Goal: Task Accomplishment & Management: Use online tool/utility

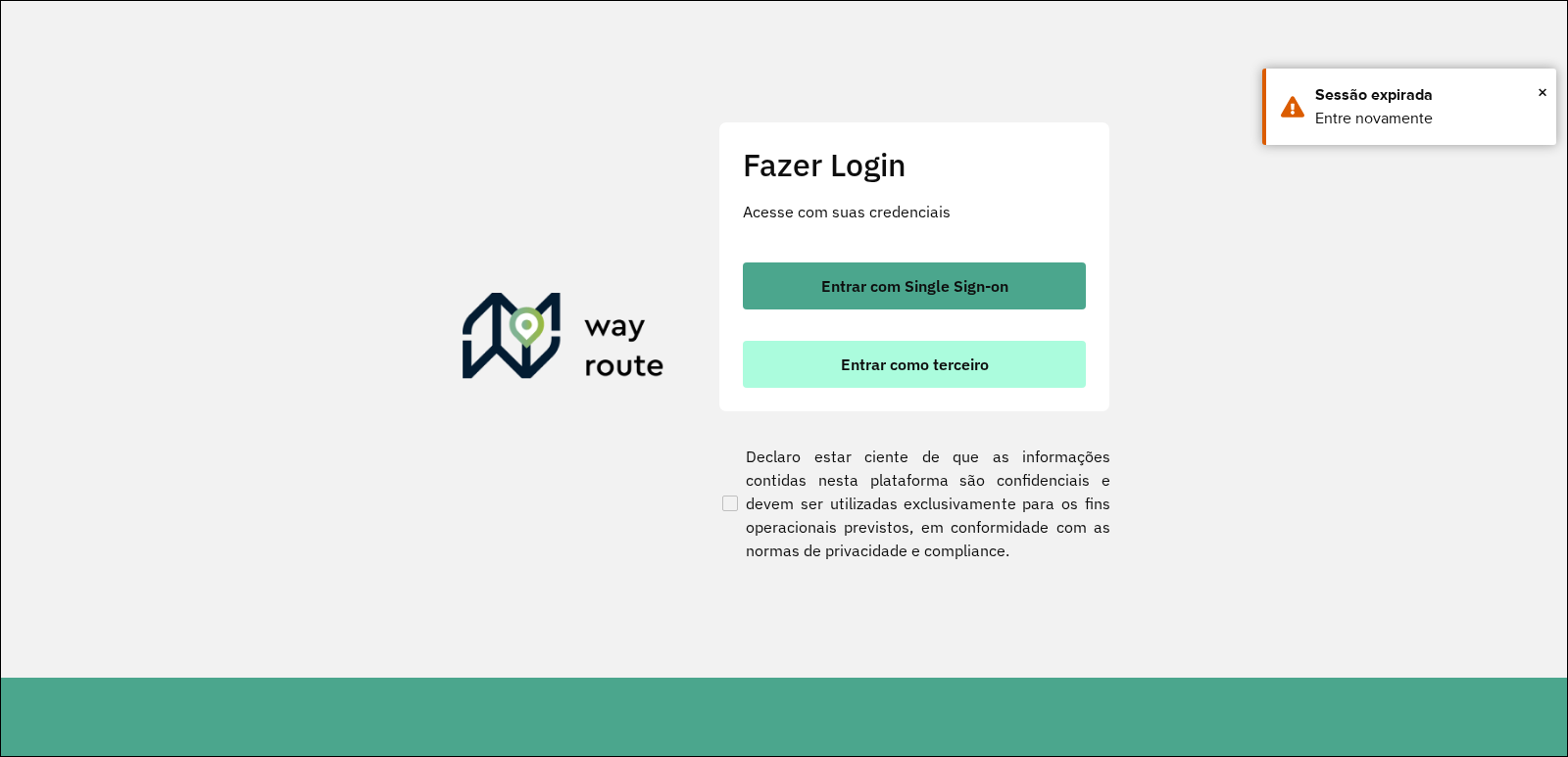
click at [950, 369] on span "Entrar como terceiro" at bounding box center [915, 364] width 148 height 16
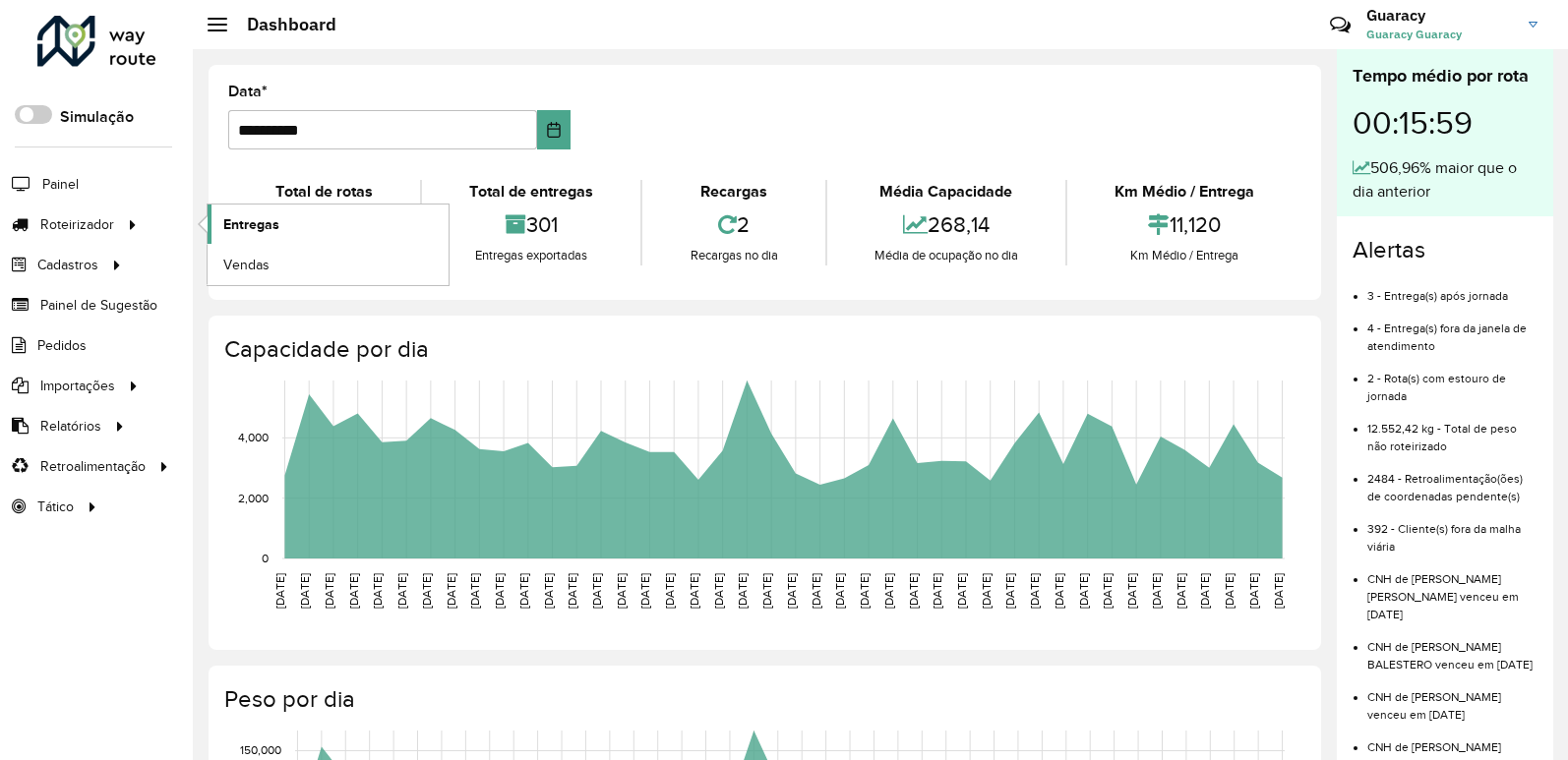
click at [277, 222] on span "Entregas" at bounding box center [250, 224] width 56 height 21
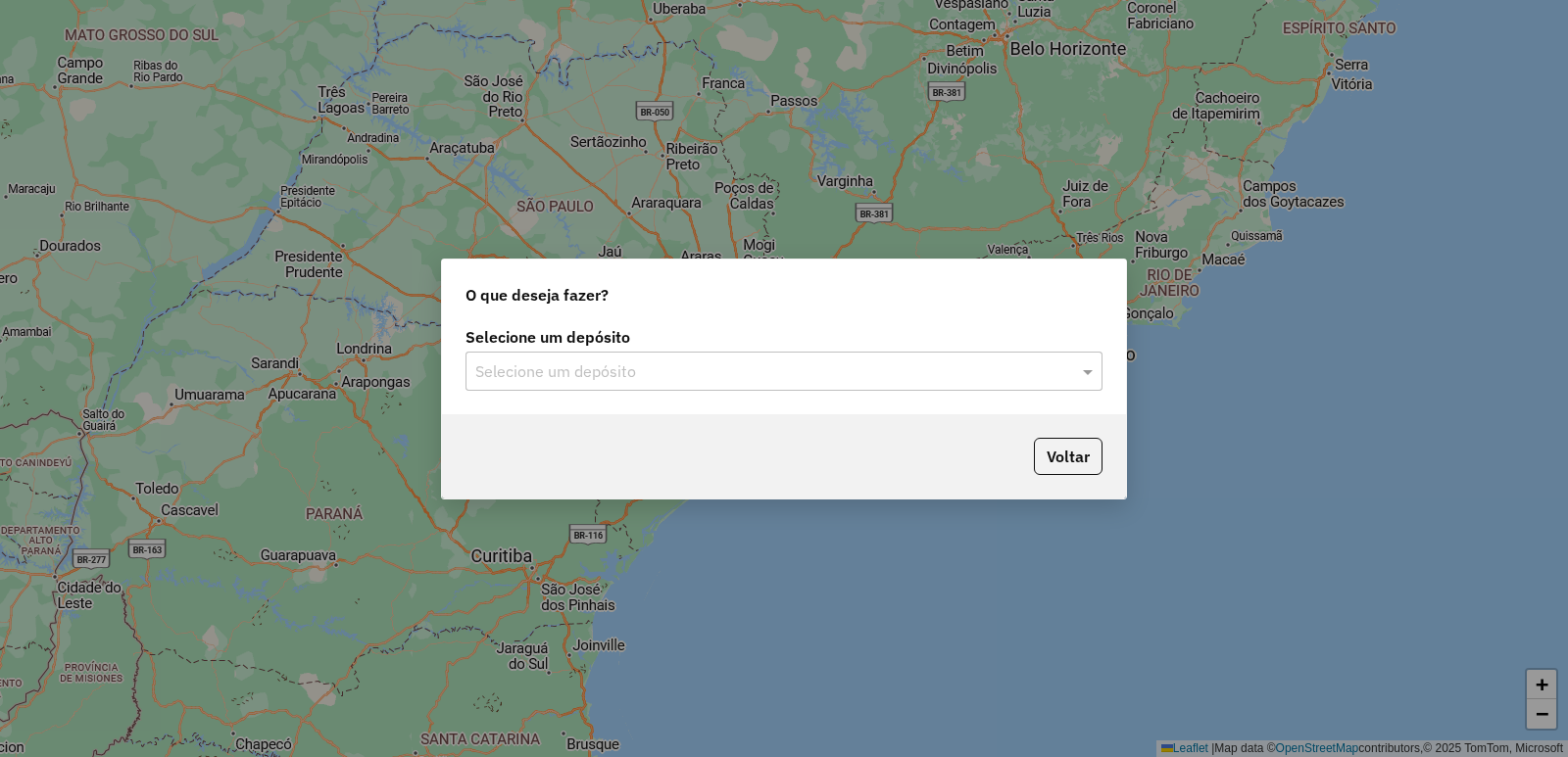
click at [704, 362] on input "text" at bounding box center [764, 372] width 578 height 24
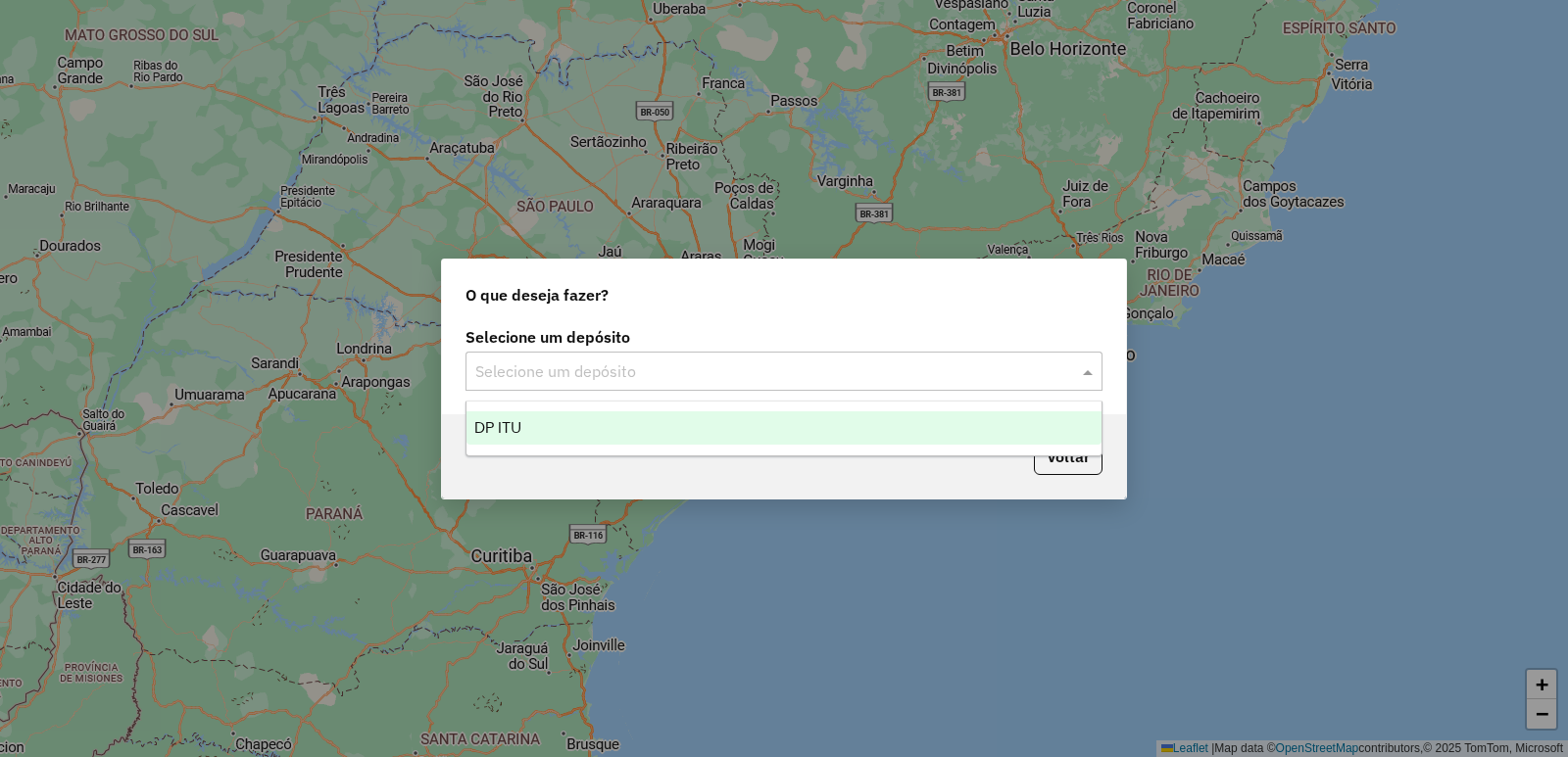
click at [701, 427] on div "DP ITU" at bounding box center [784, 428] width 635 height 33
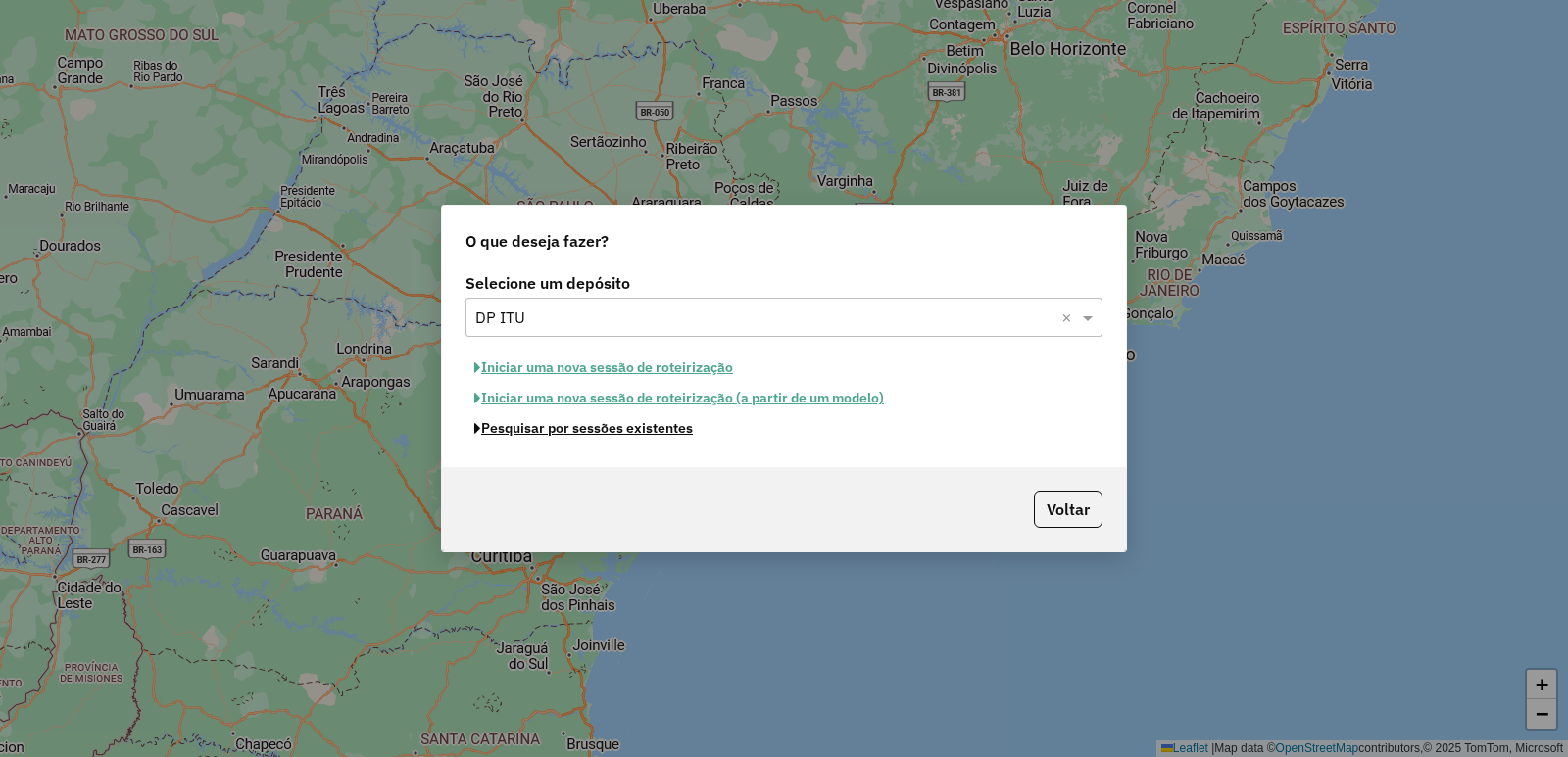
click at [692, 430] on button "Pesquisar por sessões existentes" at bounding box center [584, 428] width 236 height 30
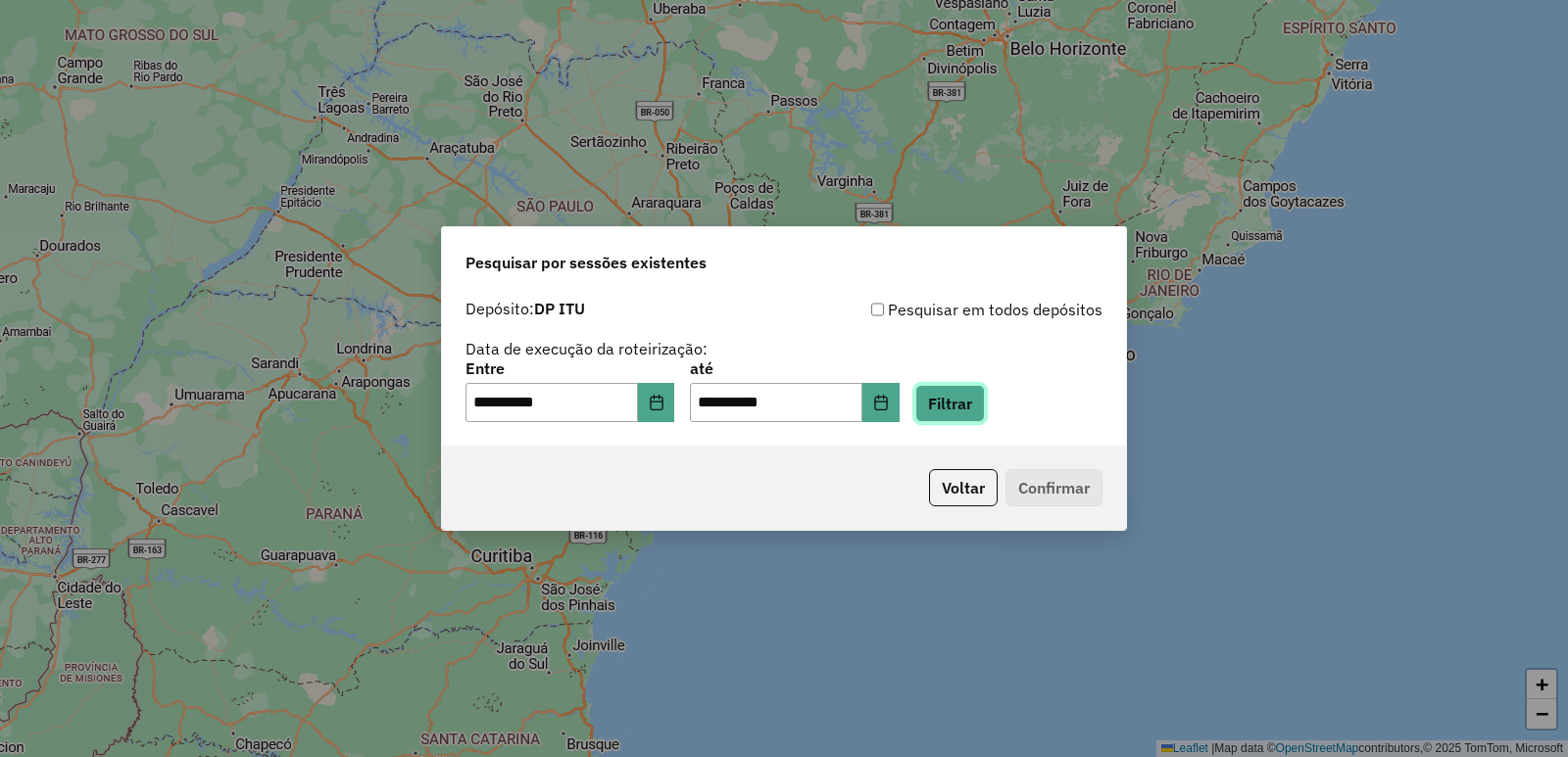
click at [984, 407] on button "Filtrar" at bounding box center [949, 404] width 70 height 37
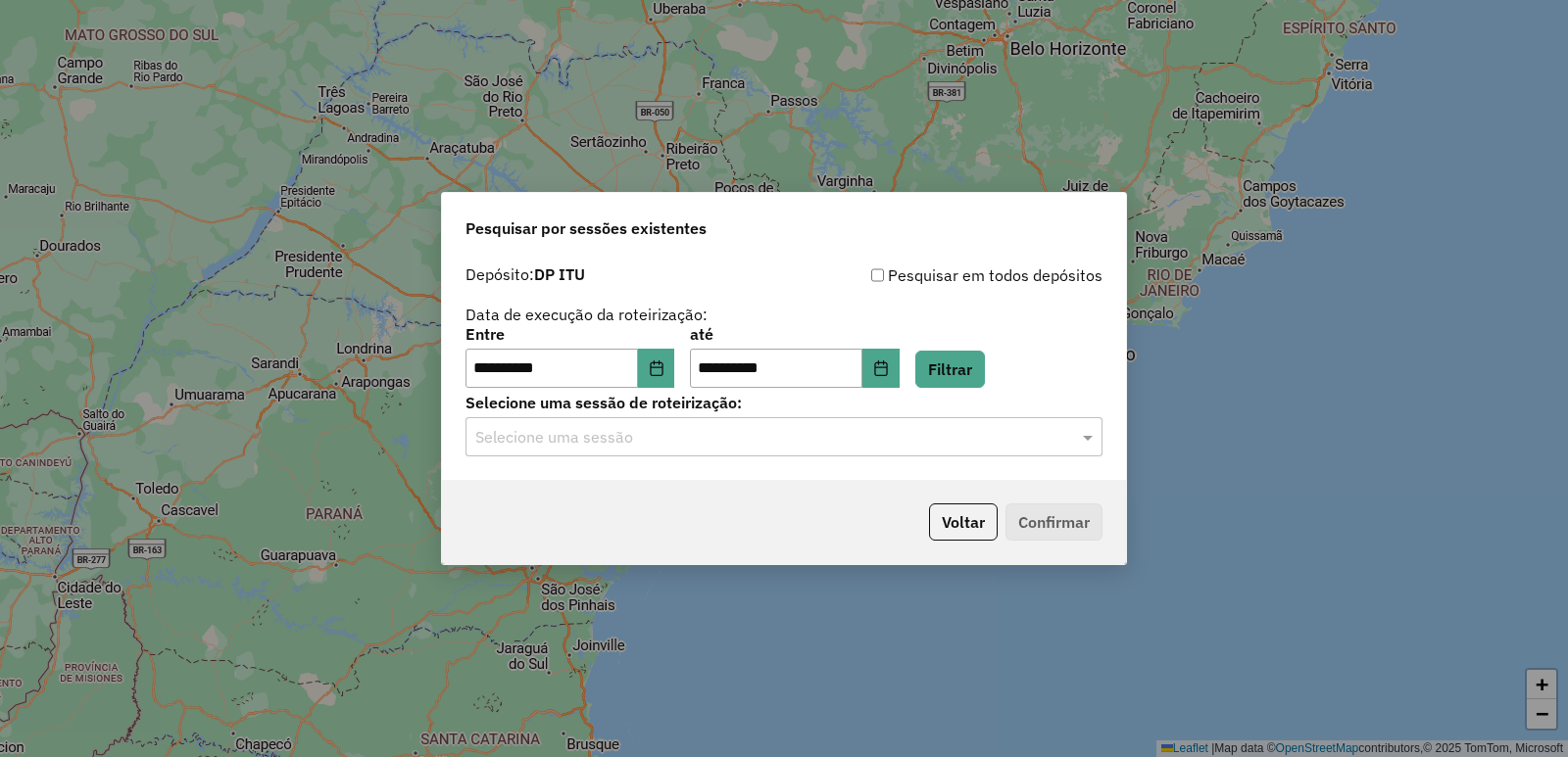
click at [669, 446] on input "text" at bounding box center [764, 438] width 578 height 24
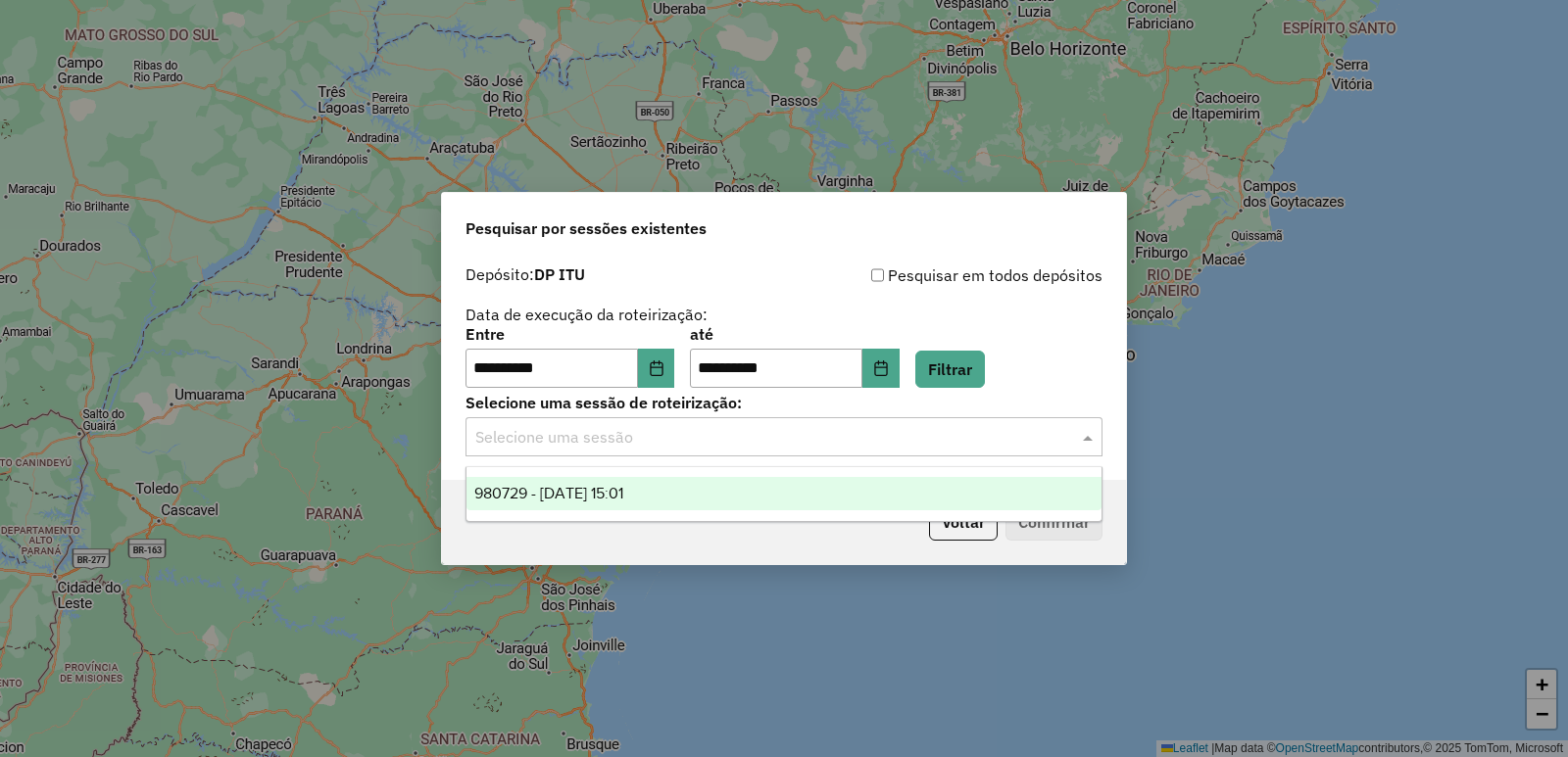
click at [660, 496] on div "980729 - [DATE] 15:01" at bounding box center [784, 494] width 635 height 33
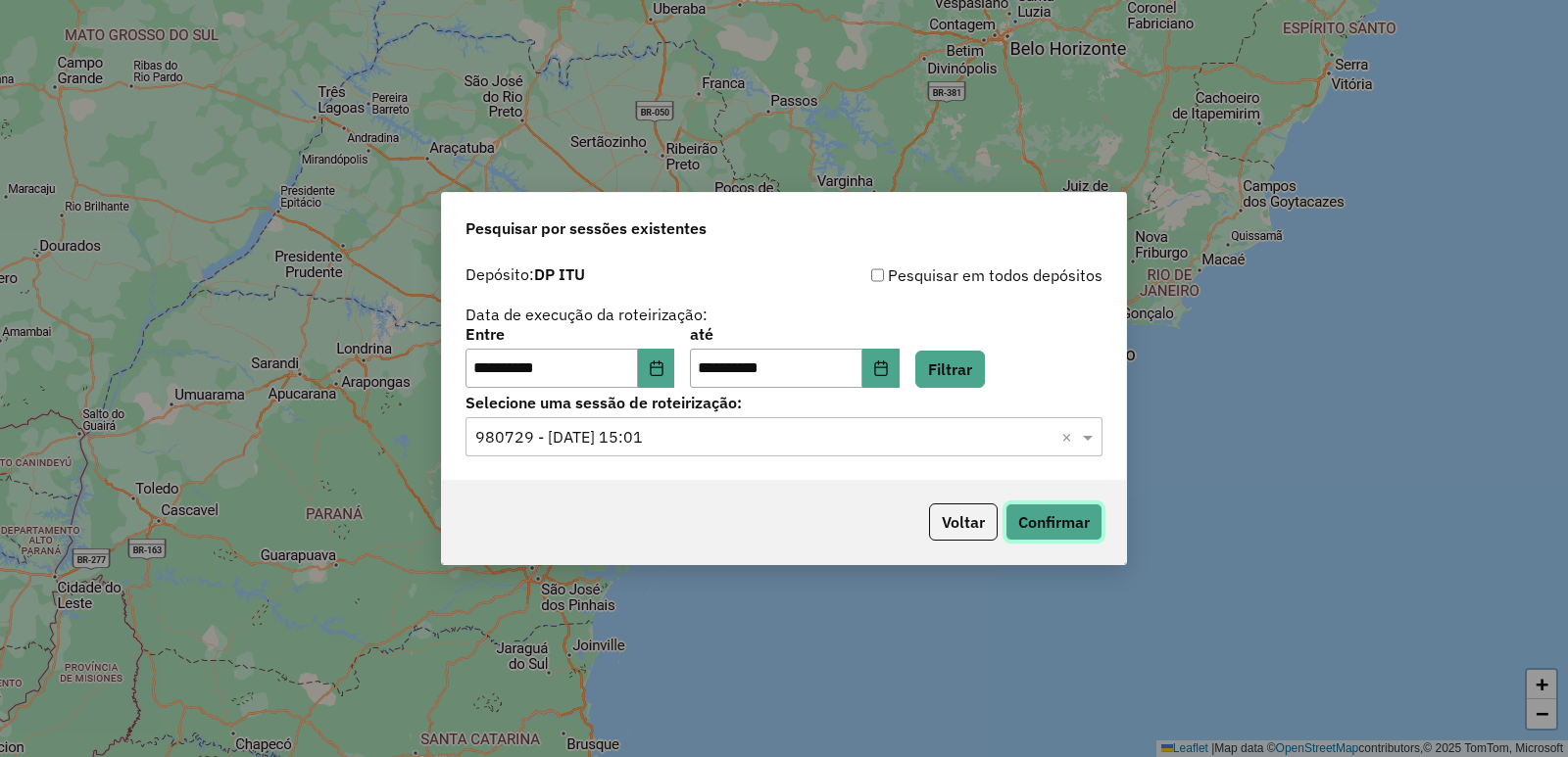
click at [1055, 525] on button "Confirmar" at bounding box center [1053, 522] width 97 height 37
click at [888, 361] on icon "Choose Date" at bounding box center [881, 368] width 16 height 16
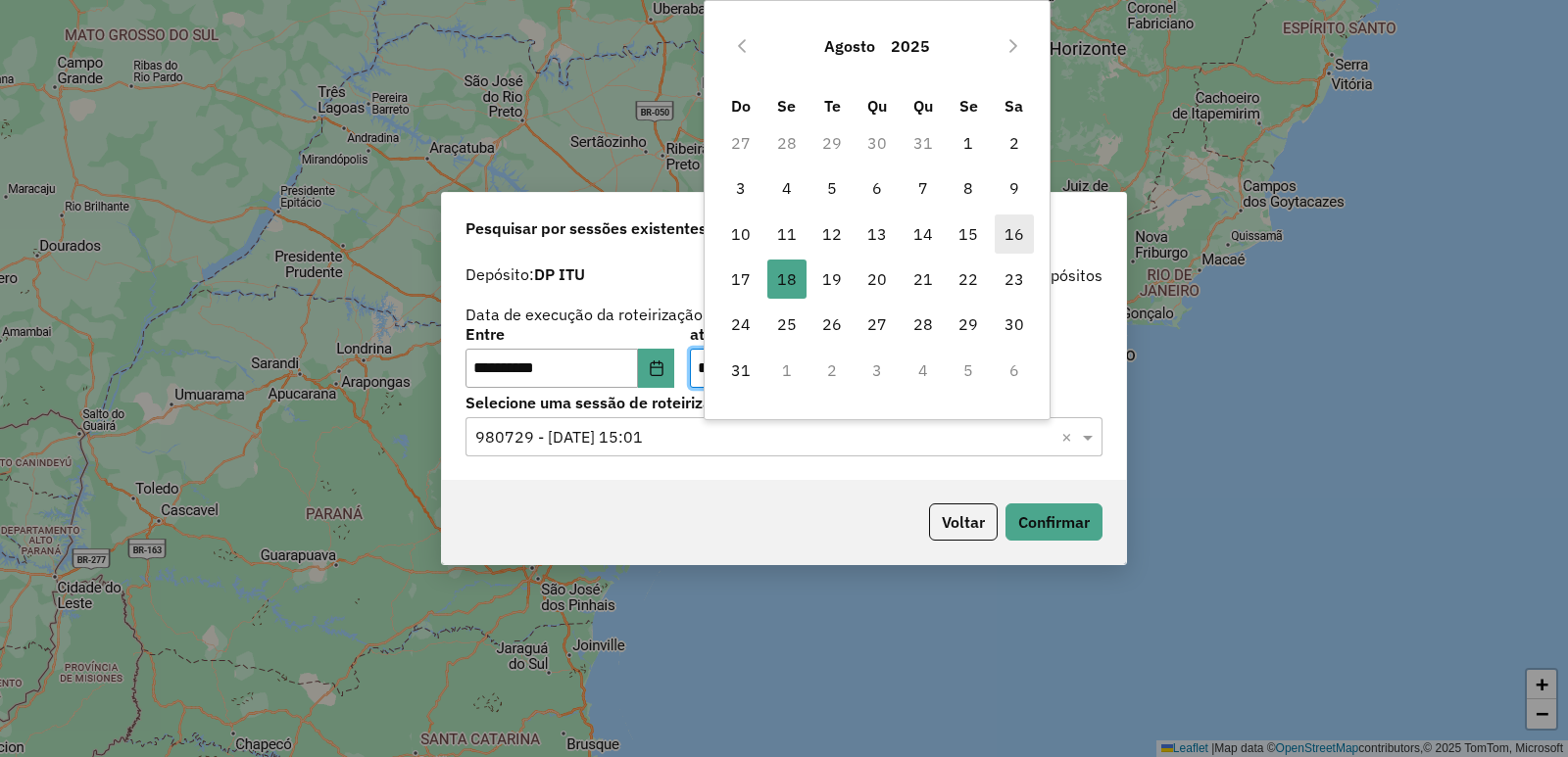
click at [1029, 234] on span "16" at bounding box center [1014, 234] width 39 height 39
type input "**********"
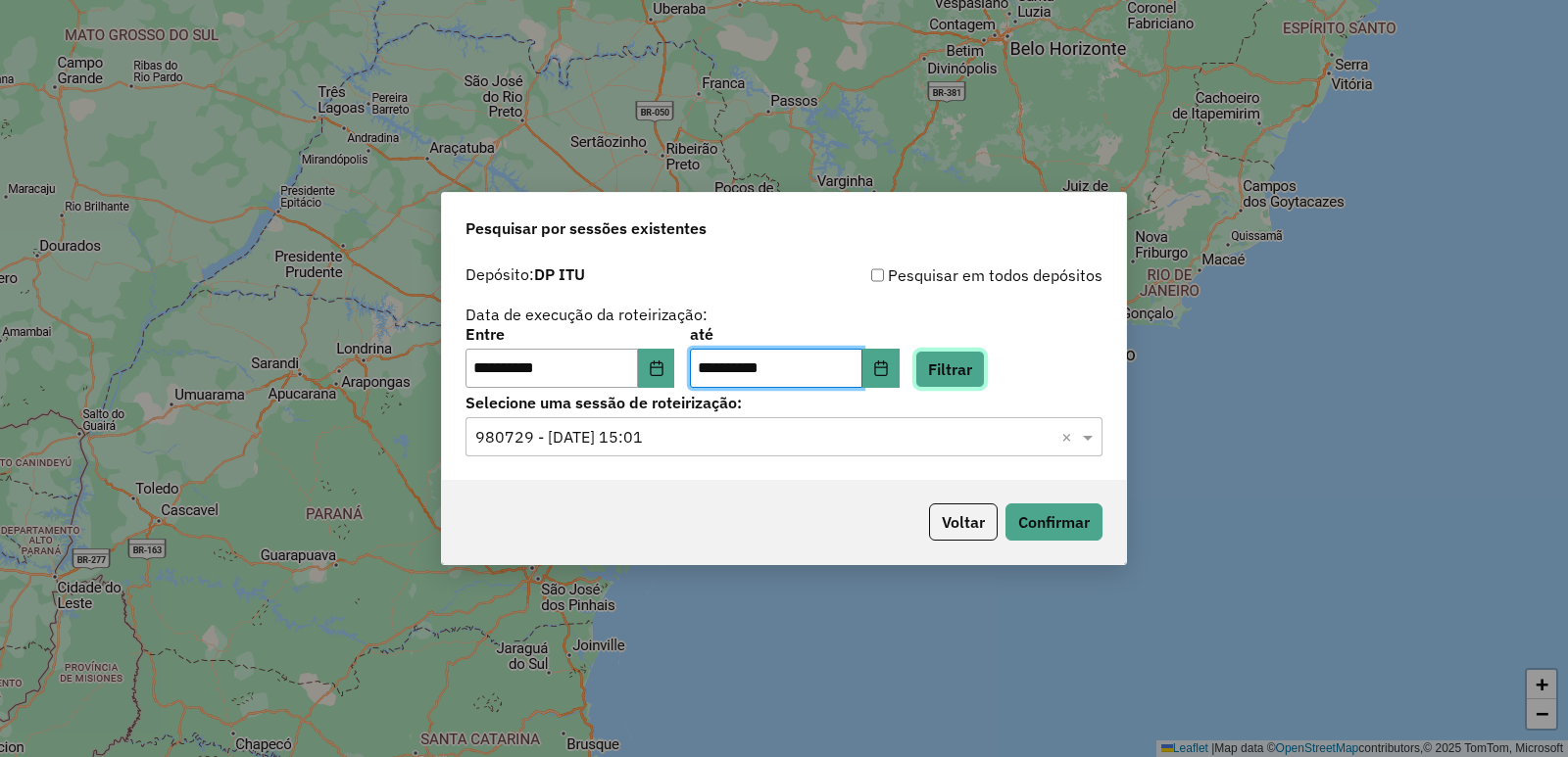
click at [984, 369] on button "Filtrar" at bounding box center [949, 369] width 70 height 37
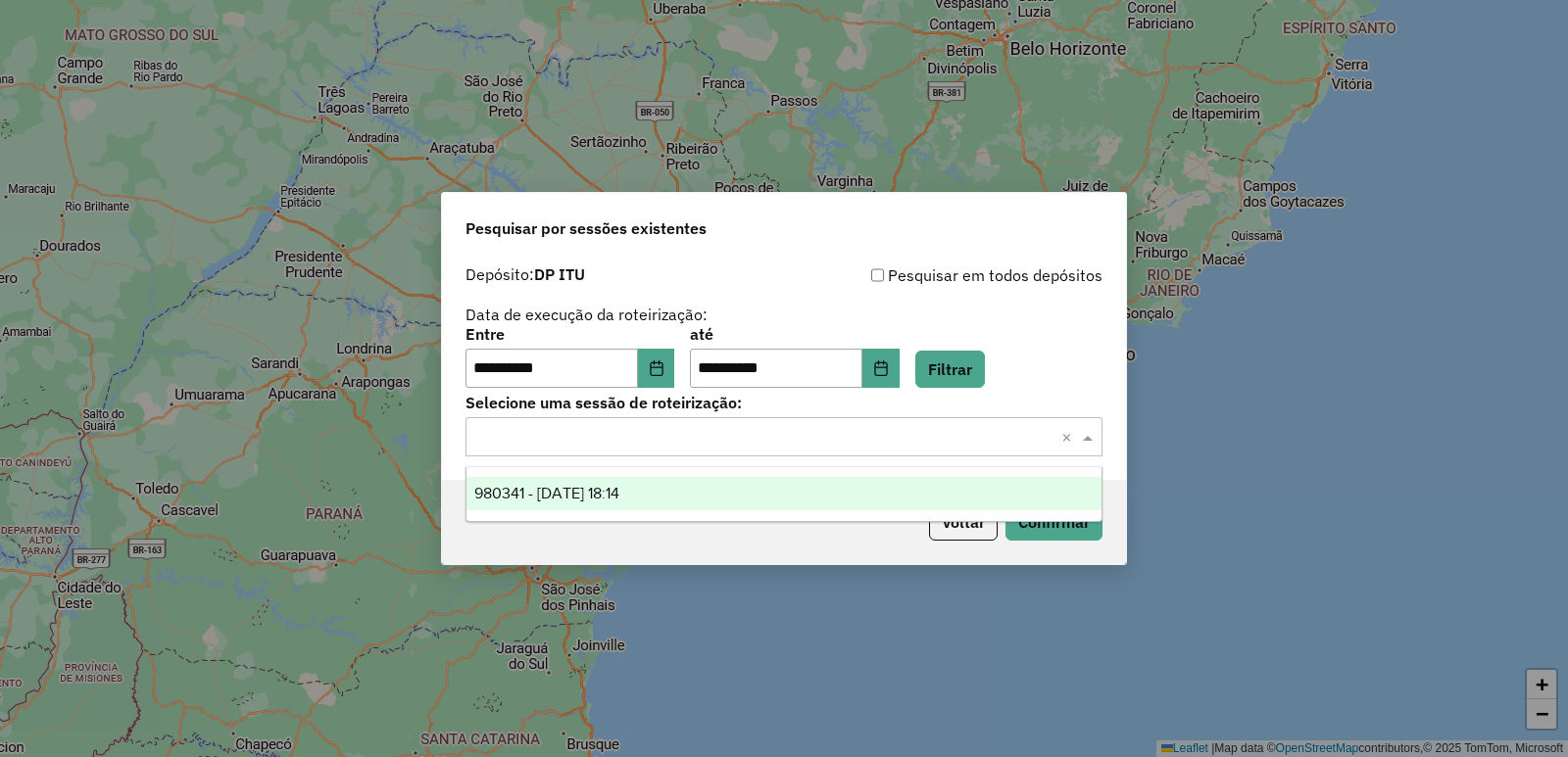
click at [633, 434] on input "text" at bounding box center [764, 438] width 578 height 24
click at [636, 502] on div "980341 - [DATE] 18:14" at bounding box center [784, 494] width 635 height 33
click at [636, 502] on div "Voltar Confirmar" at bounding box center [784, 522] width 684 height 84
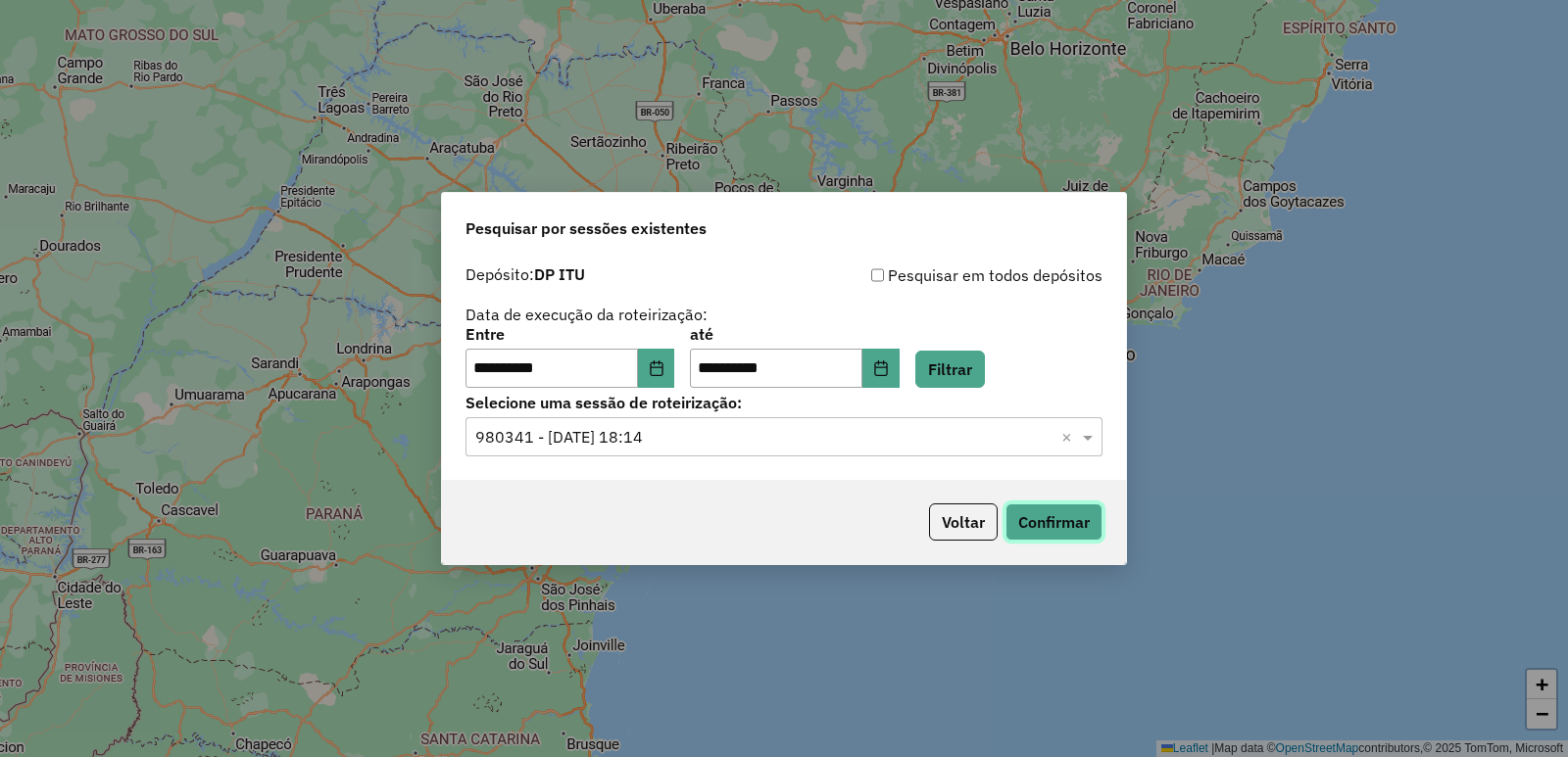
click at [1037, 523] on button "Confirmar" at bounding box center [1053, 522] width 97 height 37
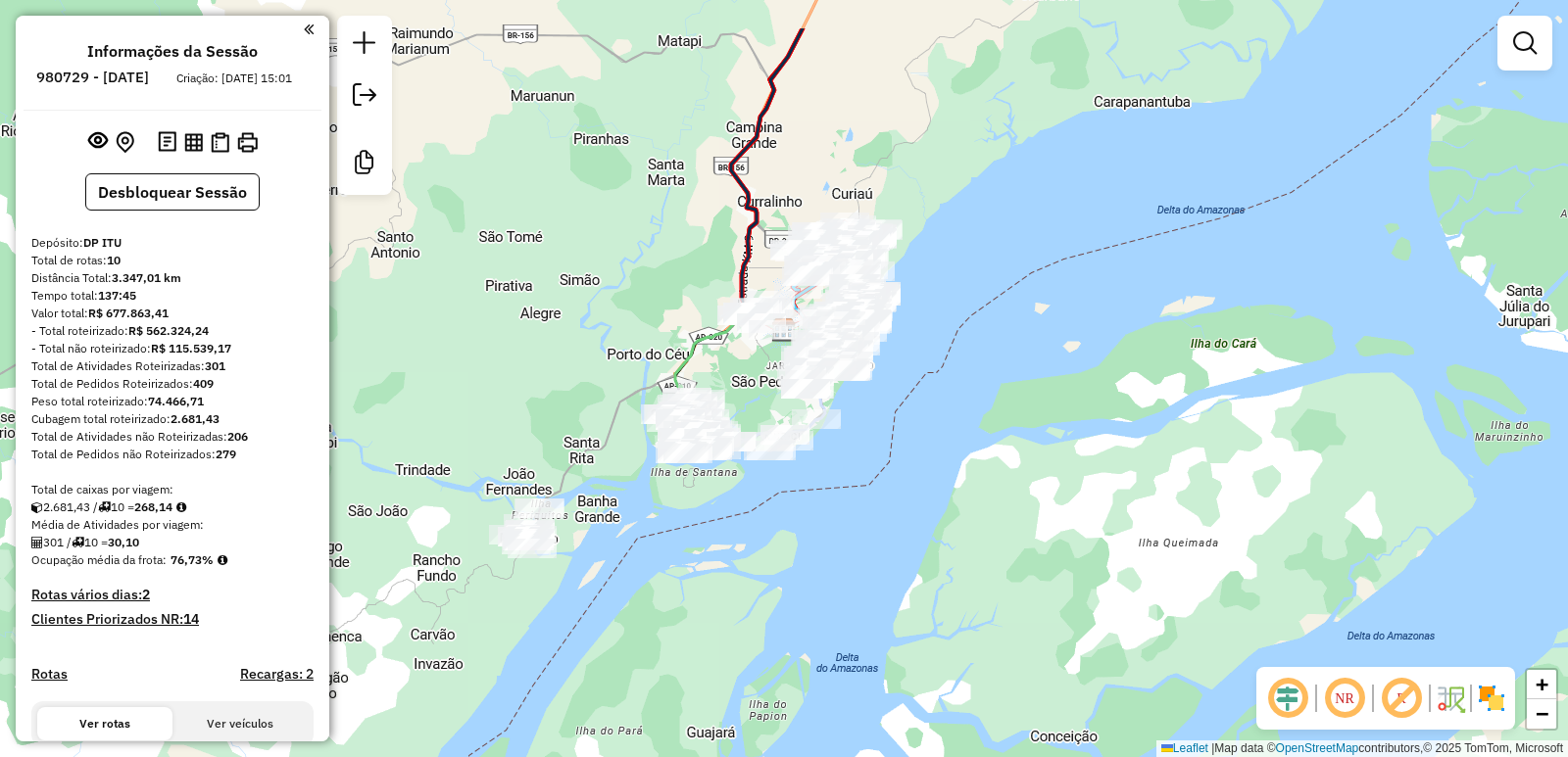
drag, startPoint x: 922, startPoint y: 325, endPoint x: 863, endPoint y: 518, distance: 201.8
click at [868, 517] on div "Janela de atendimento Grade de atendimento Capacidade Transportadoras Veículos …" at bounding box center [784, 378] width 1568 height 757
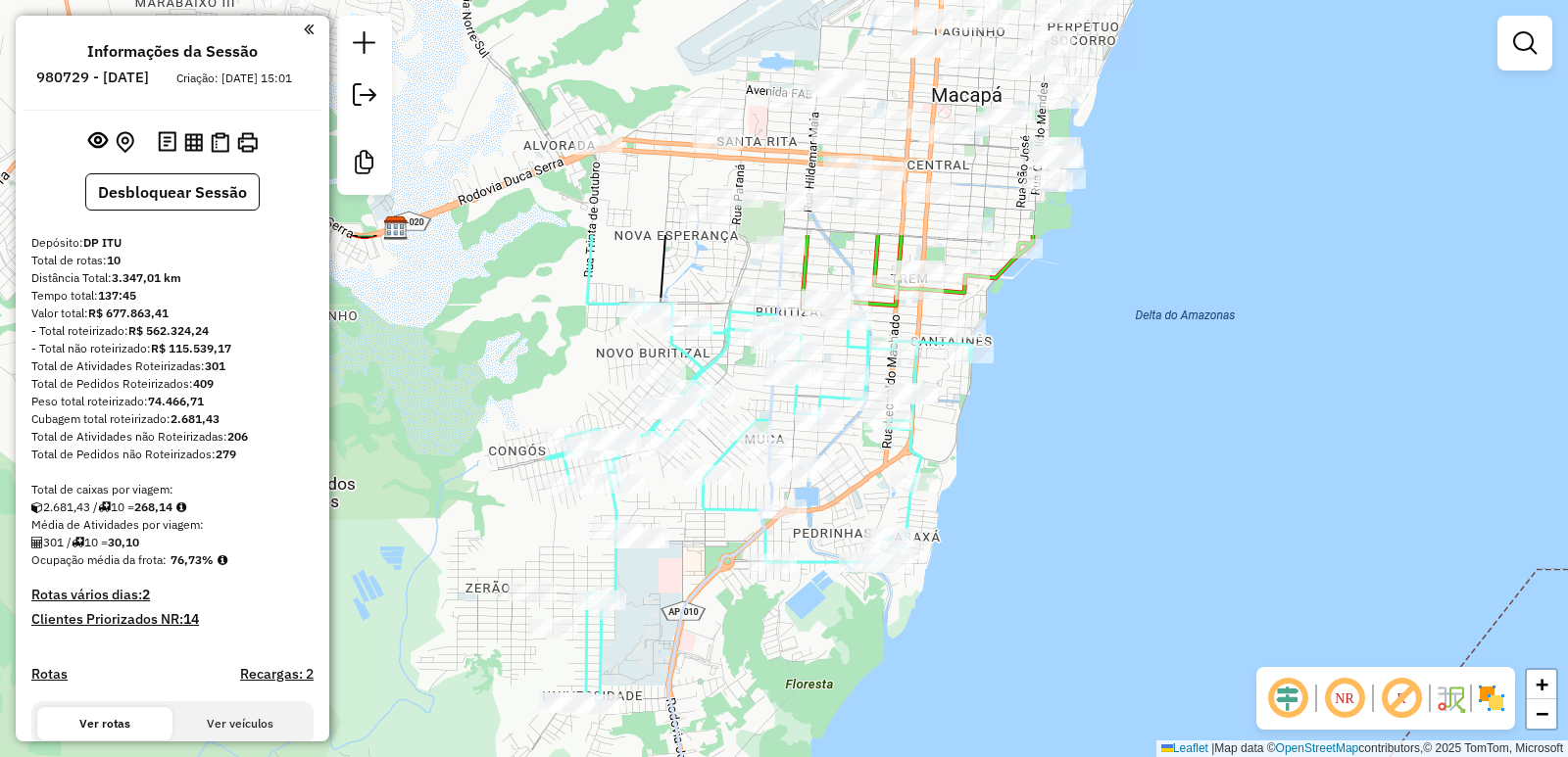
drag, startPoint x: 872, startPoint y: 319, endPoint x: 880, endPoint y: 629, distance: 310.1
click at [880, 629] on div "Janela de atendimento Grade de atendimento Capacidade Transportadoras Veículos …" at bounding box center [784, 378] width 1568 height 757
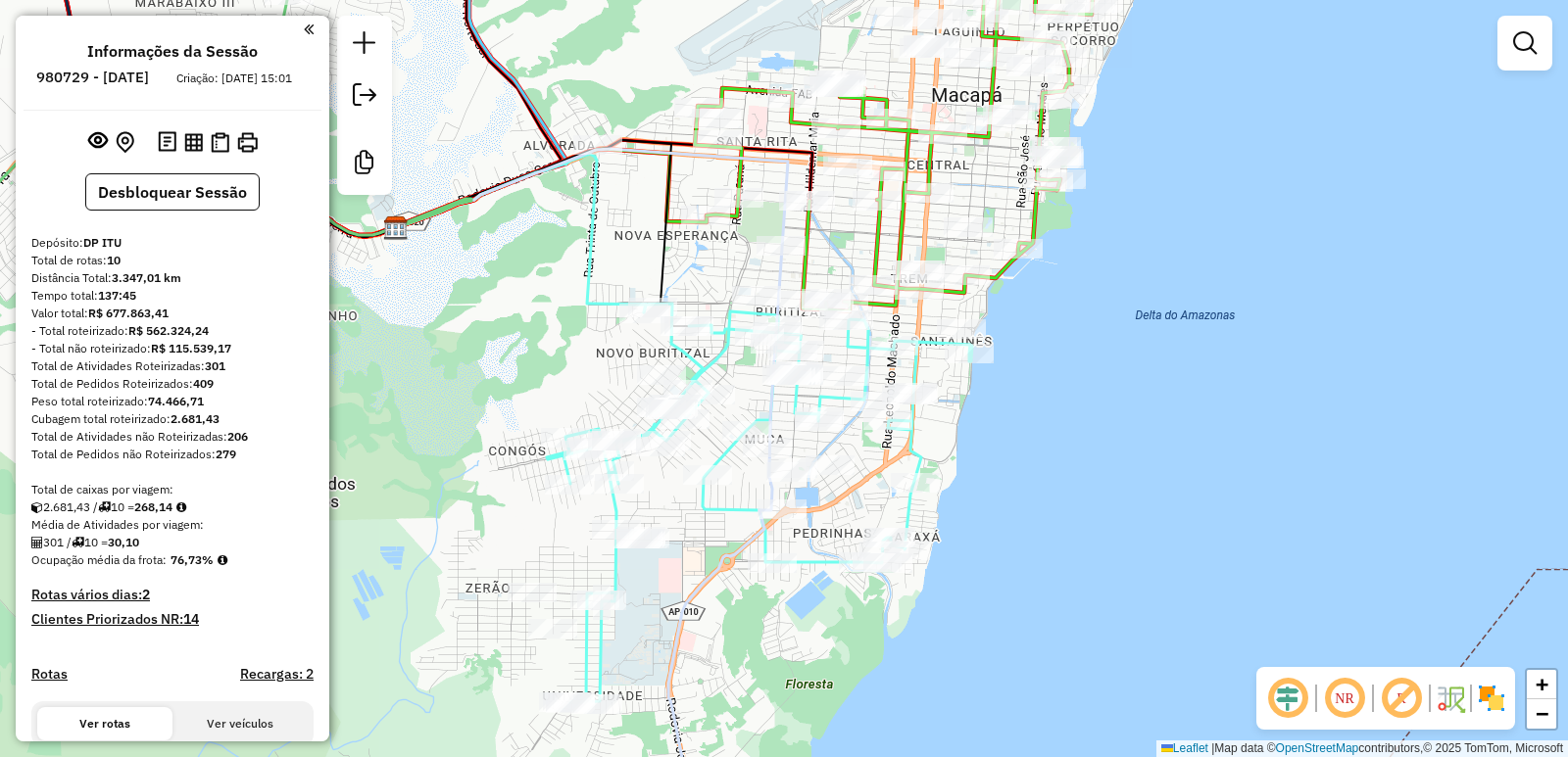
click at [880, 629] on div "Janela de atendimento Grade de atendimento Capacidade Transportadoras Veículos …" at bounding box center [784, 378] width 1568 height 757
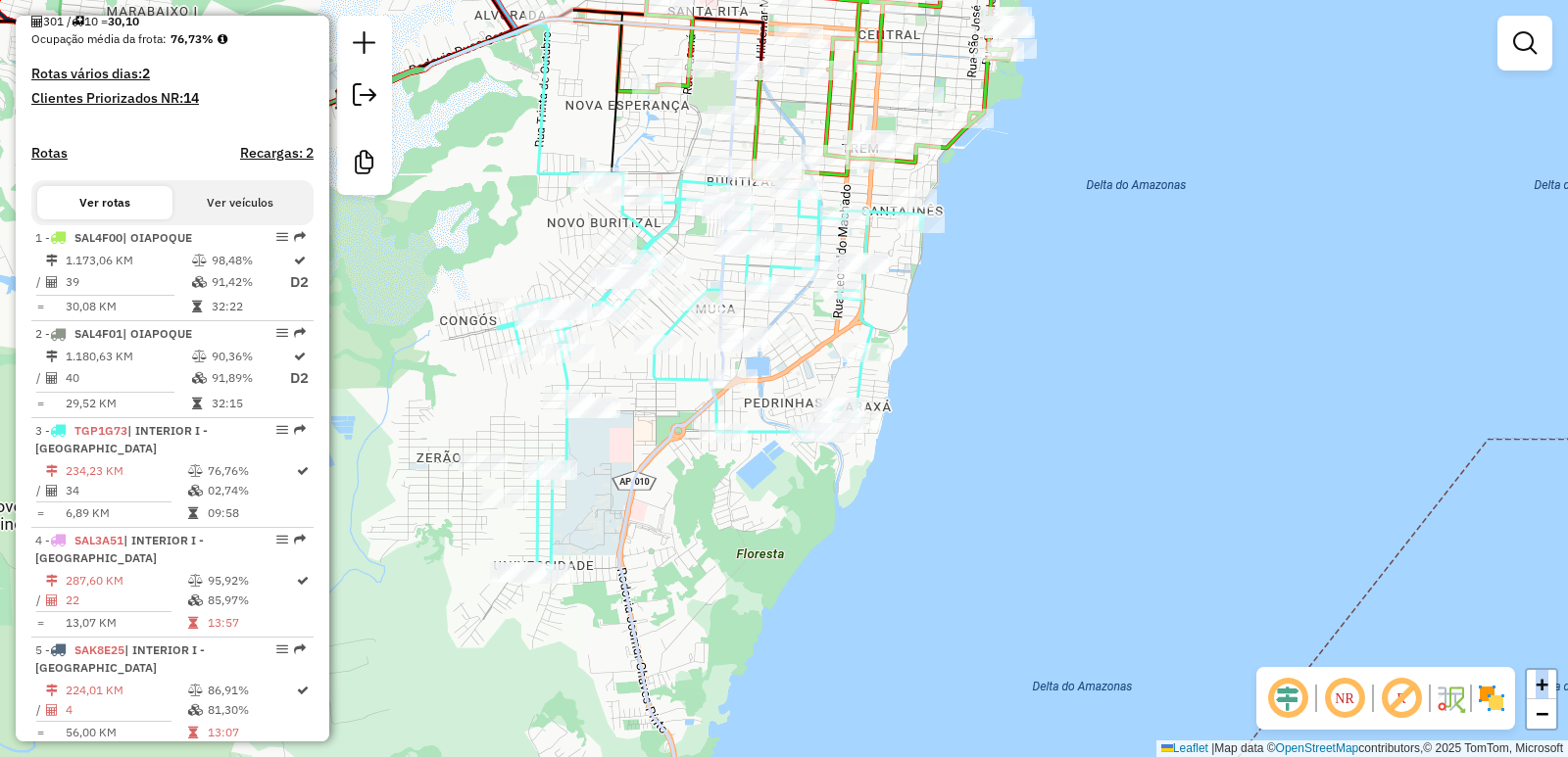
scroll to position [508, 0]
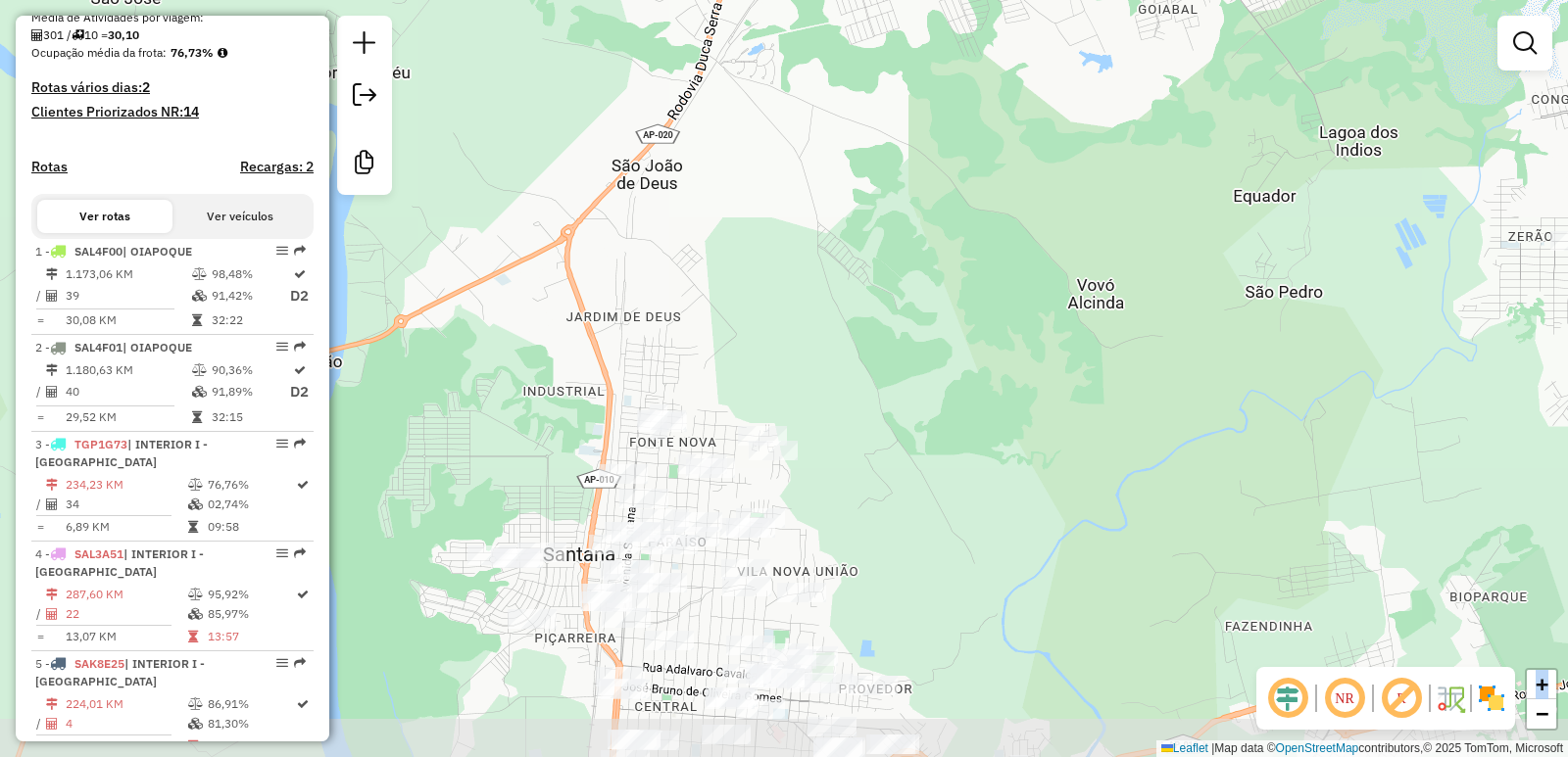
drag, startPoint x: 476, startPoint y: 213, endPoint x: 1186, endPoint y: 260, distance: 711.6
click at [1562, 0] on html "Aguarde... Pop-up bloqueado! Seu navegador bloqueou automáticamente a abertura …" at bounding box center [784, 378] width 1568 height 757
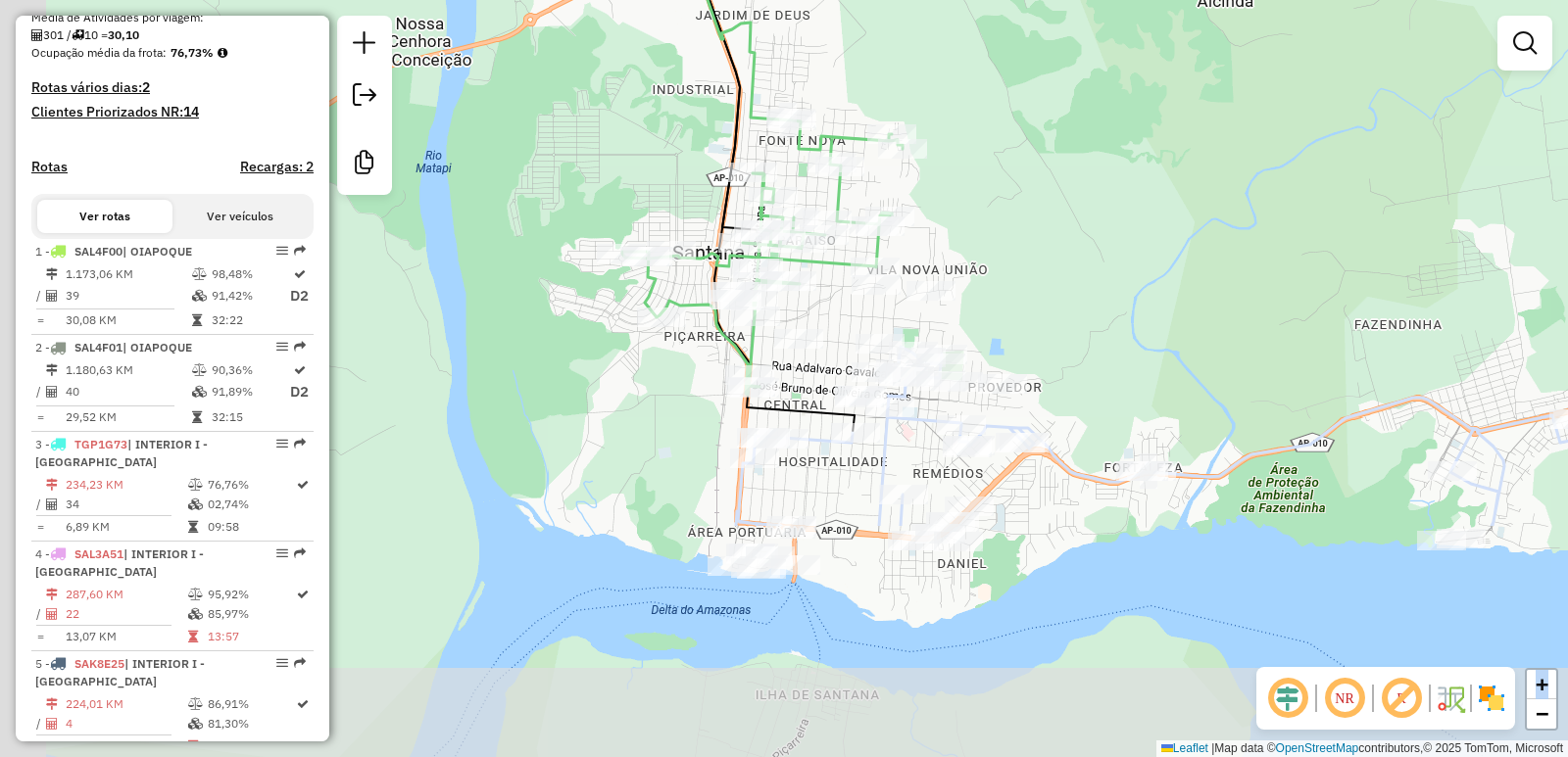
drag, startPoint x: 993, startPoint y: 442, endPoint x: 1147, endPoint y: 121, distance: 356.0
click at [1147, 121] on div "Janela de atendimento Grade de atendimento Capacidade Transportadoras Veículos …" at bounding box center [784, 378] width 1568 height 757
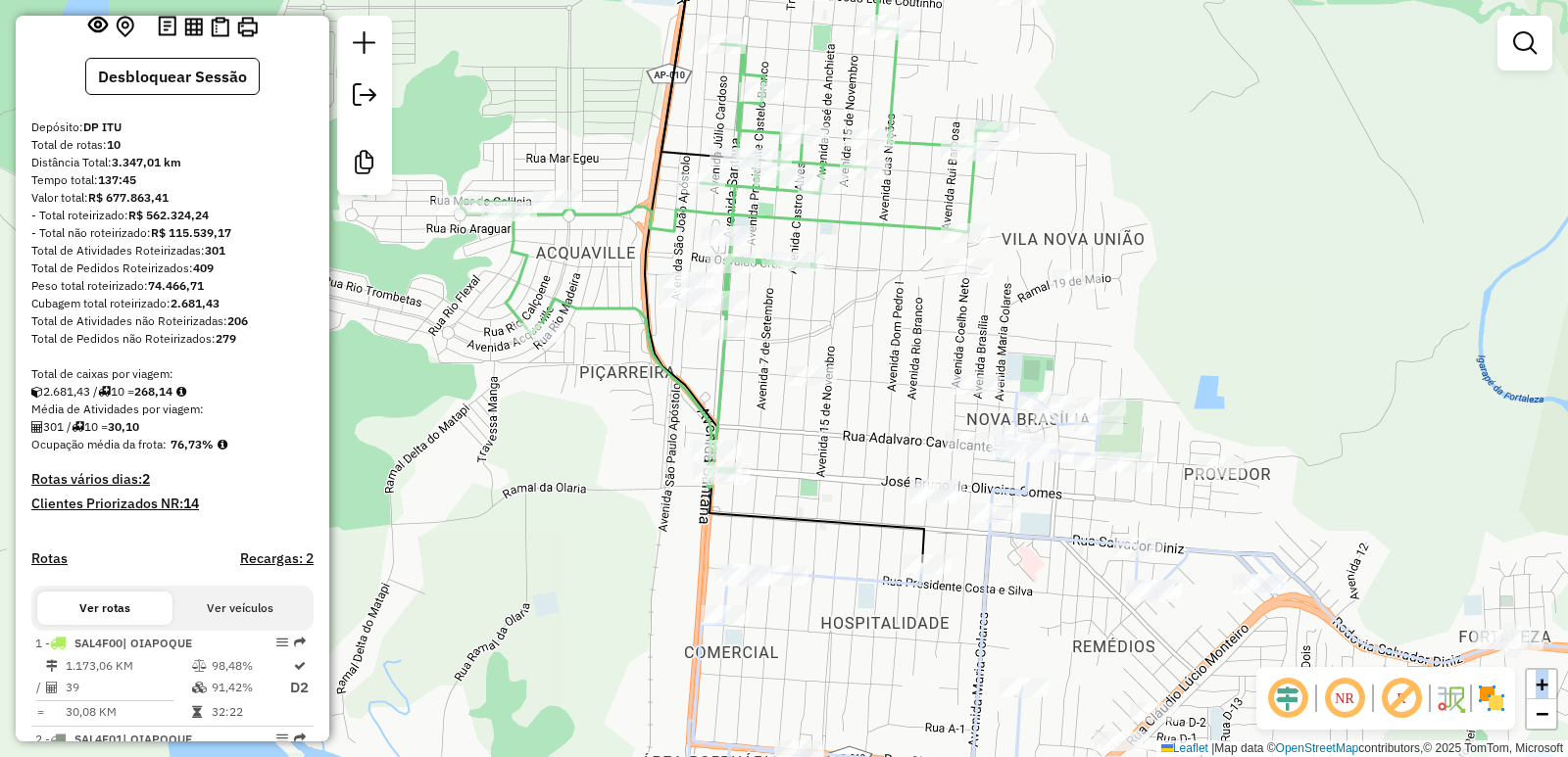
scroll to position [0, 0]
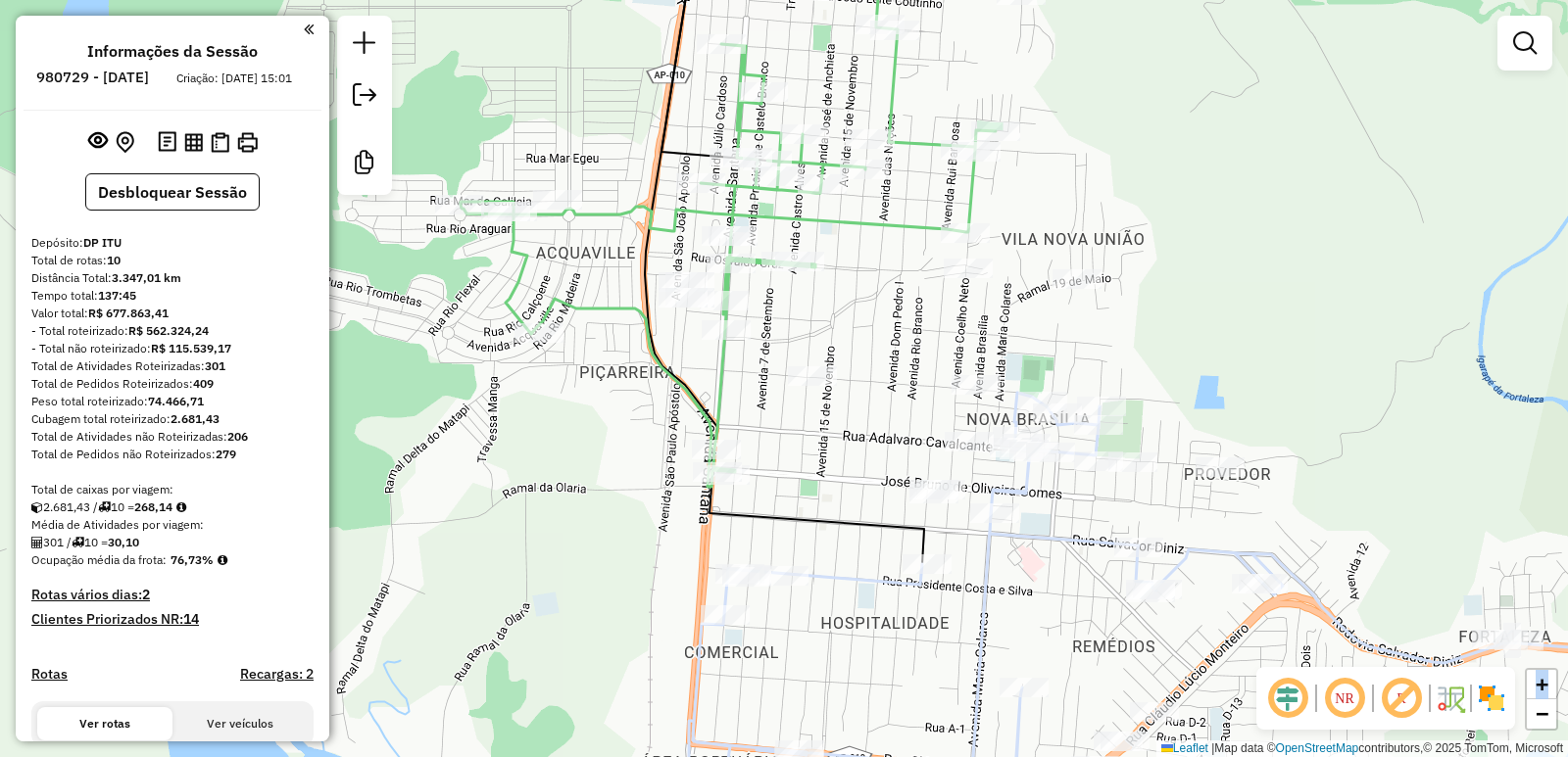
click at [528, 451] on div "Janela de atendimento Grade de atendimento Capacidade Transportadoras Veículos …" at bounding box center [784, 378] width 1568 height 757
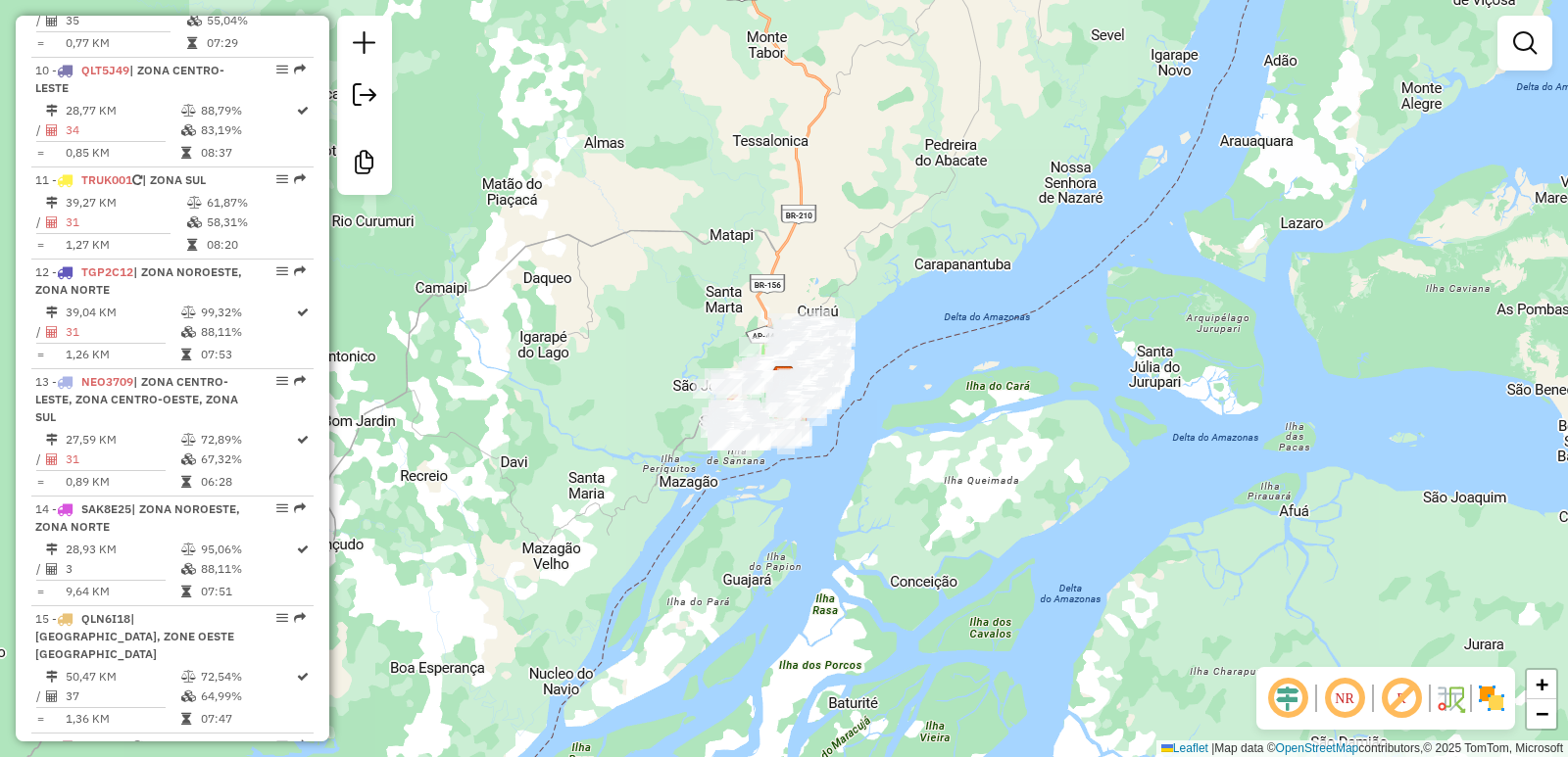
scroll to position [1762, 0]
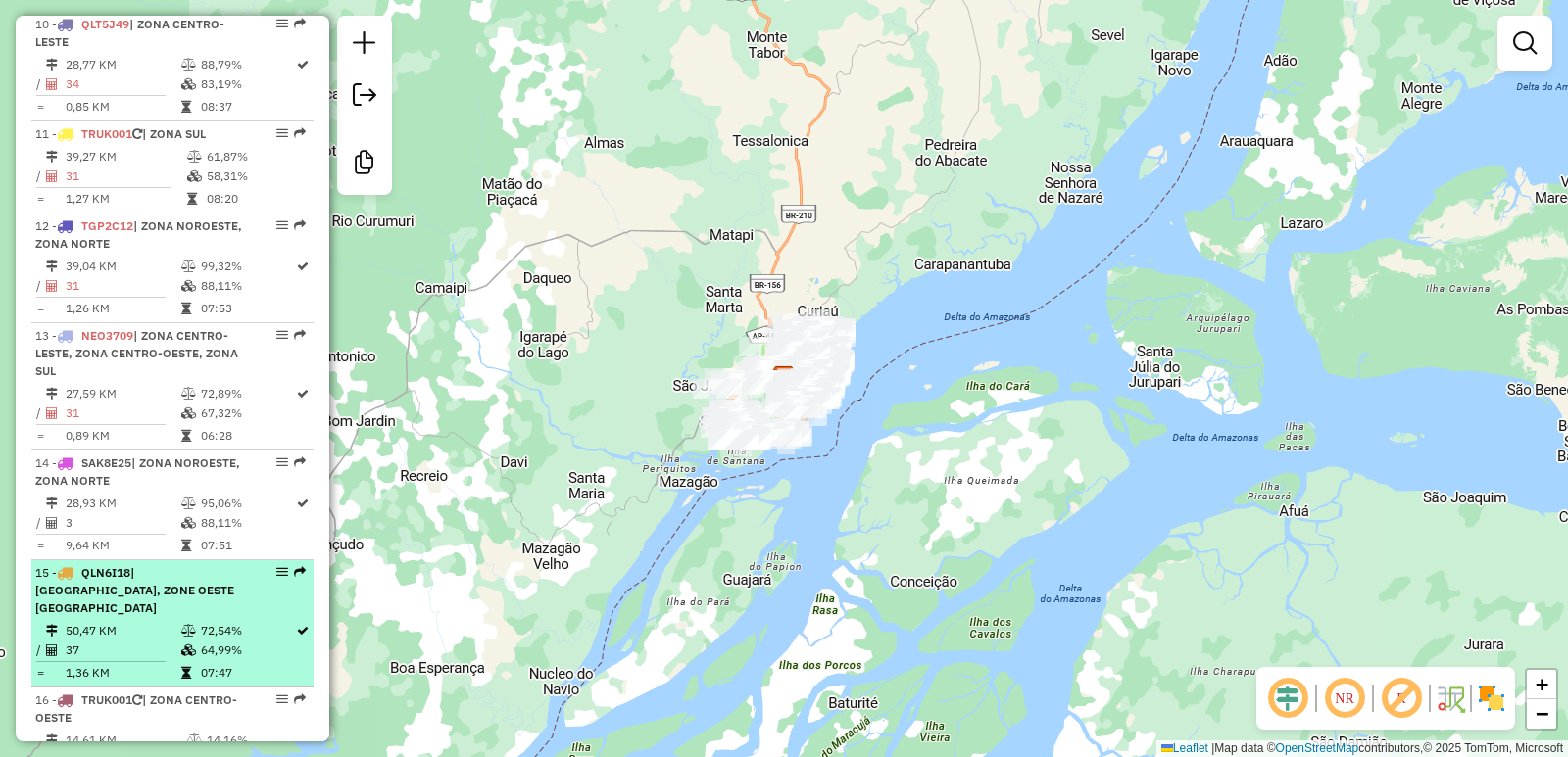
click at [180, 565] on span "| ZONA SUL SANTANA, ZONE OESTE SANTANA" at bounding box center [135, 589] width 198 height 50
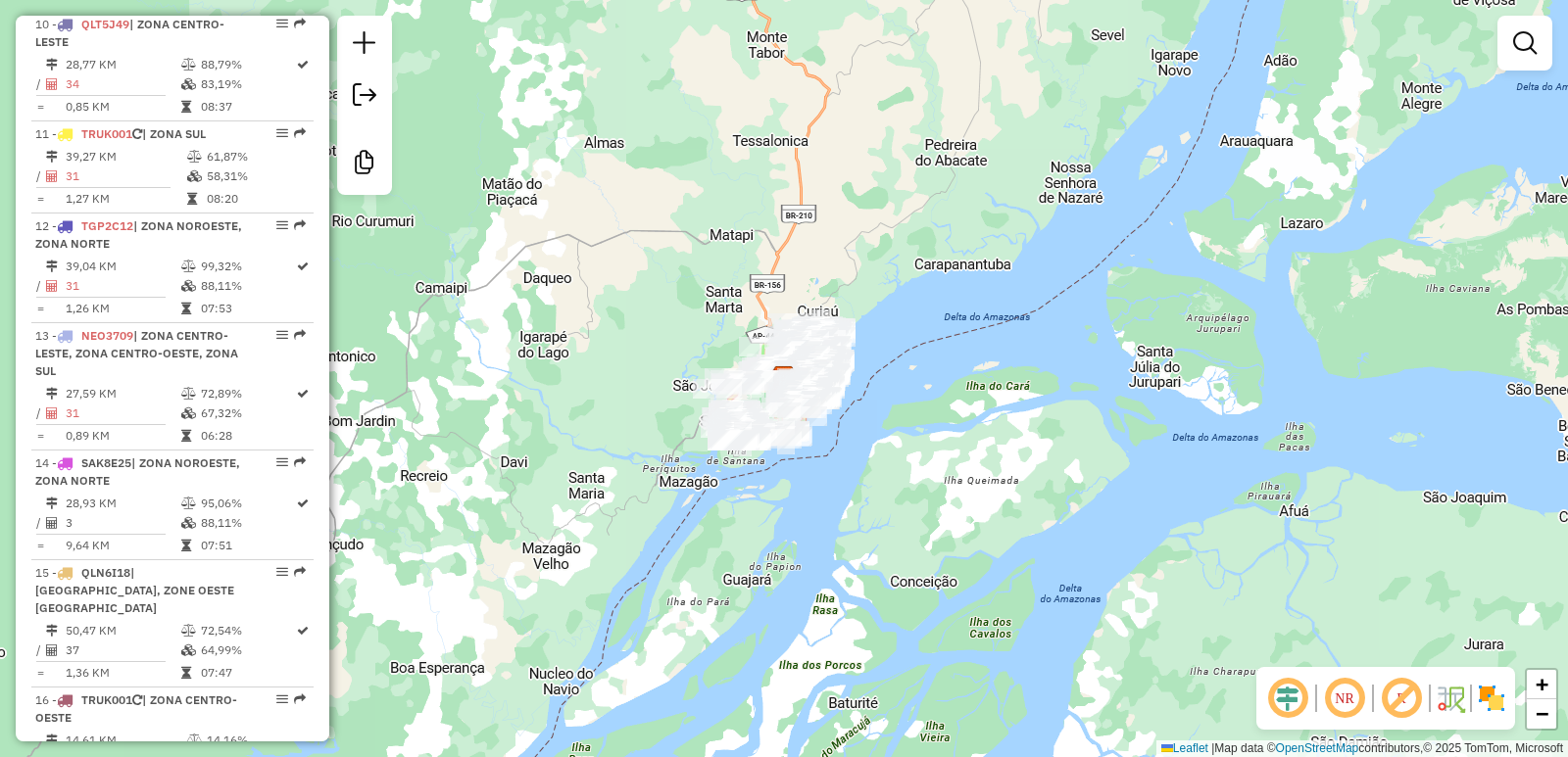
select select "**********"
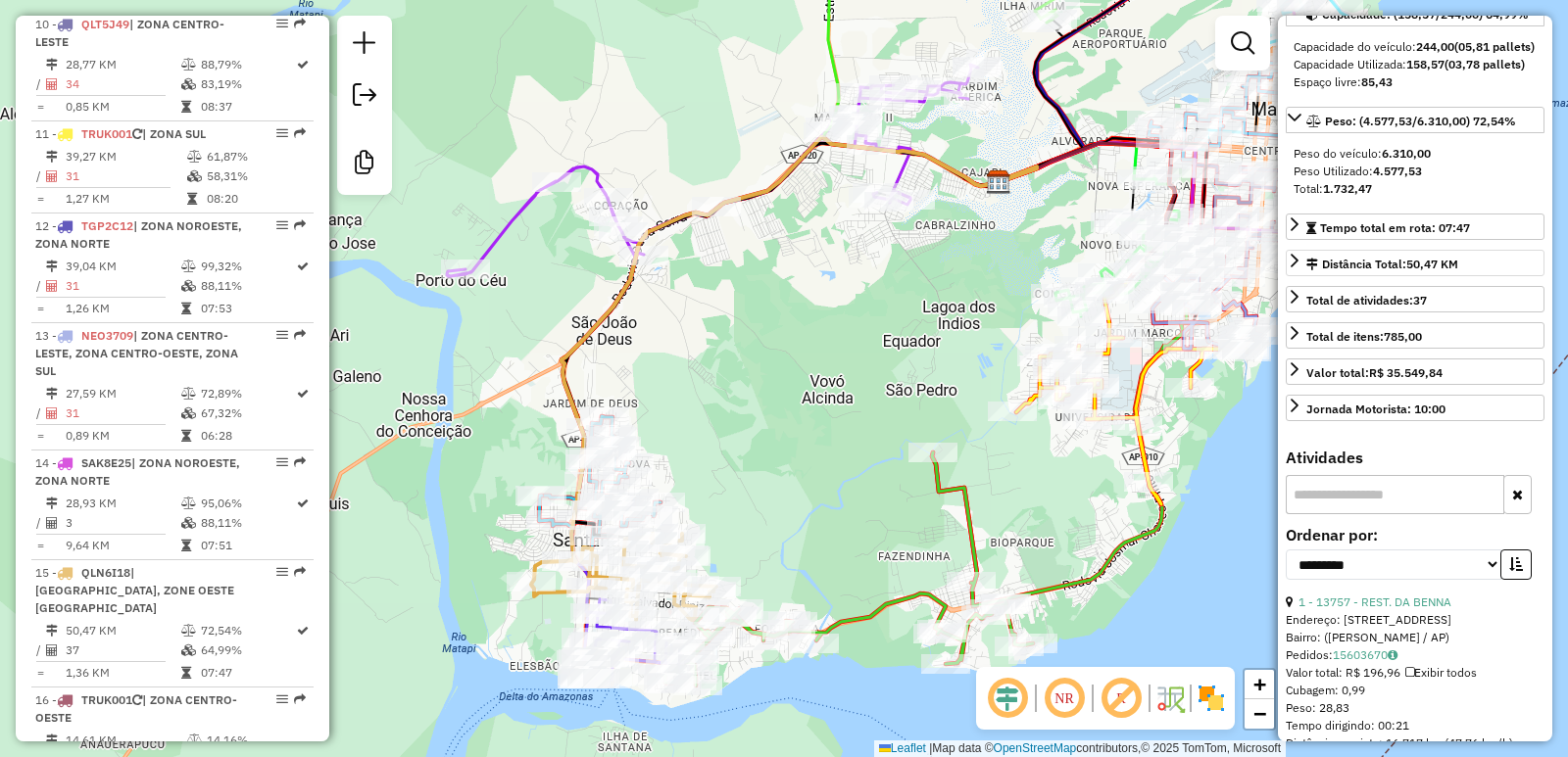
scroll to position [294, 0]
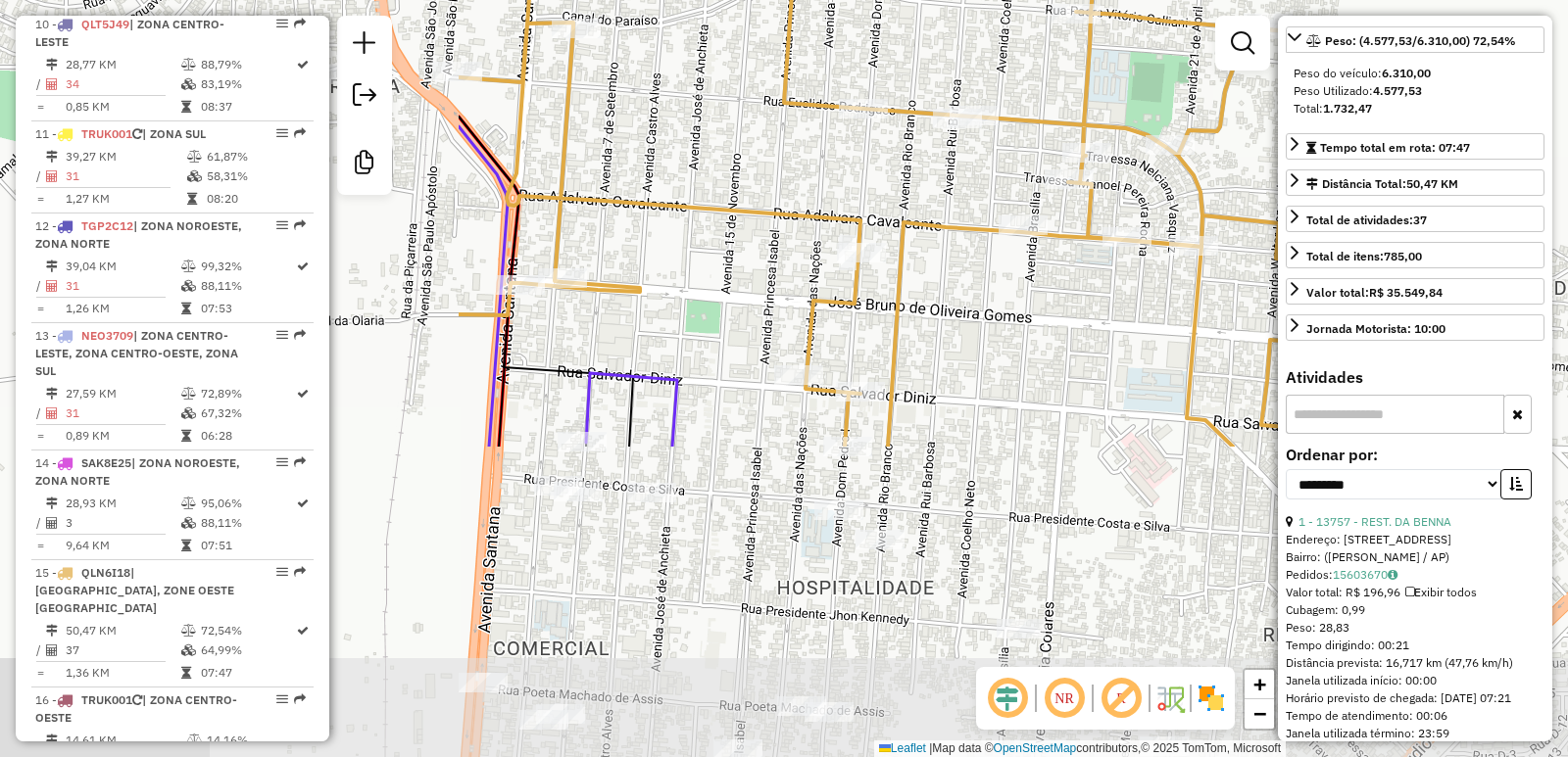
drag, startPoint x: 793, startPoint y: 518, endPoint x: 1408, endPoint y: 132, distance: 726.1
click at [1408, 132] on hb-router-mapa "Informações da Sessão 980341 - 16/08/2025 Criação: 15/08/2025 18:14 Desbloquear…" at bounding box center [784, 378] width 1568 height 757
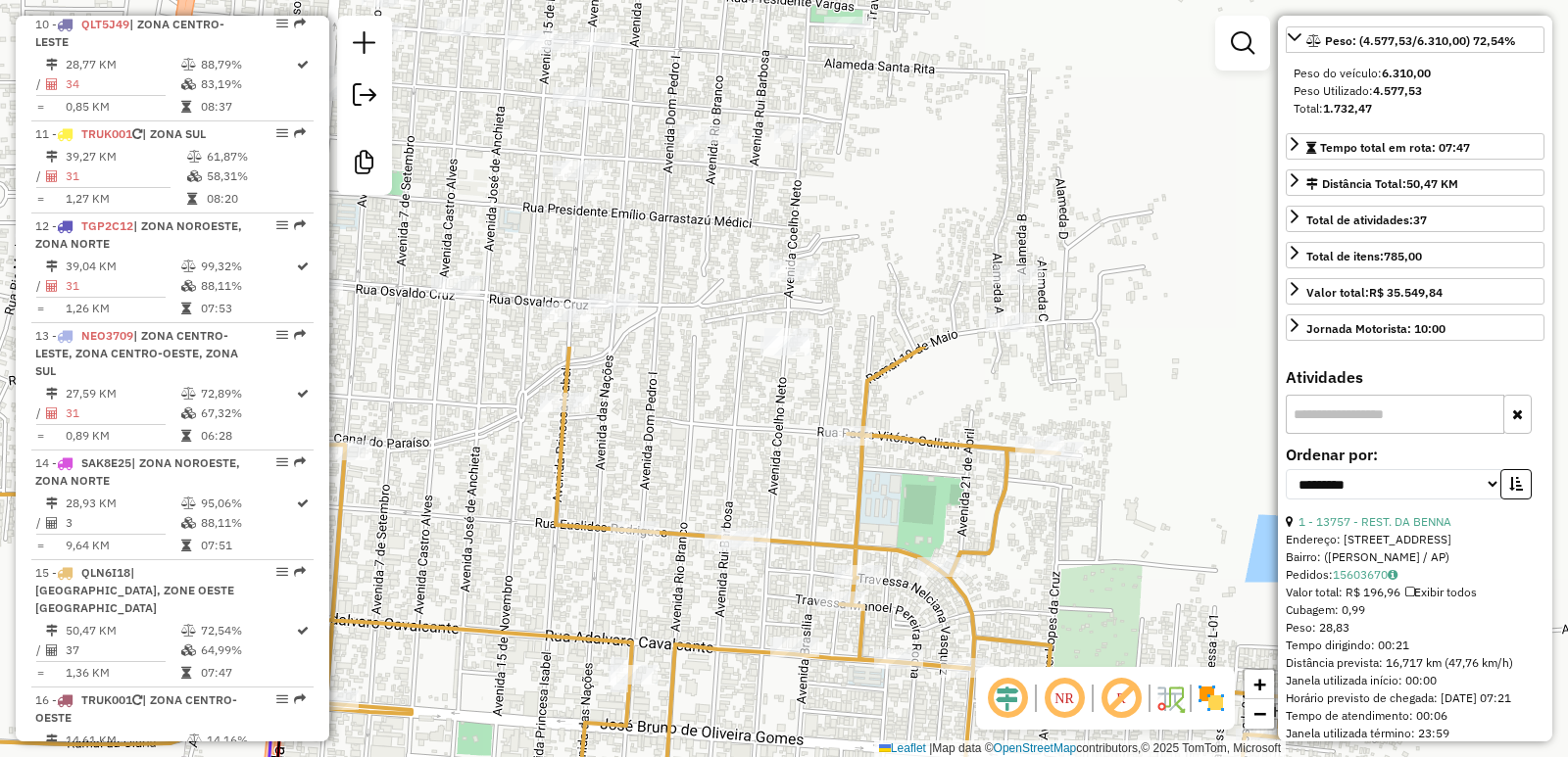
drag, startPoint x: 1155, startPoint y: 373, endPoint x: 925, endPoint y: 795, distance: 480.6
click at [925, 756] on html "Aguarde... Pop-up bloqueado! Seu navegador bloqueou automáticamente a abertura …" at bounding box center [784, 378] width 1568 height 757
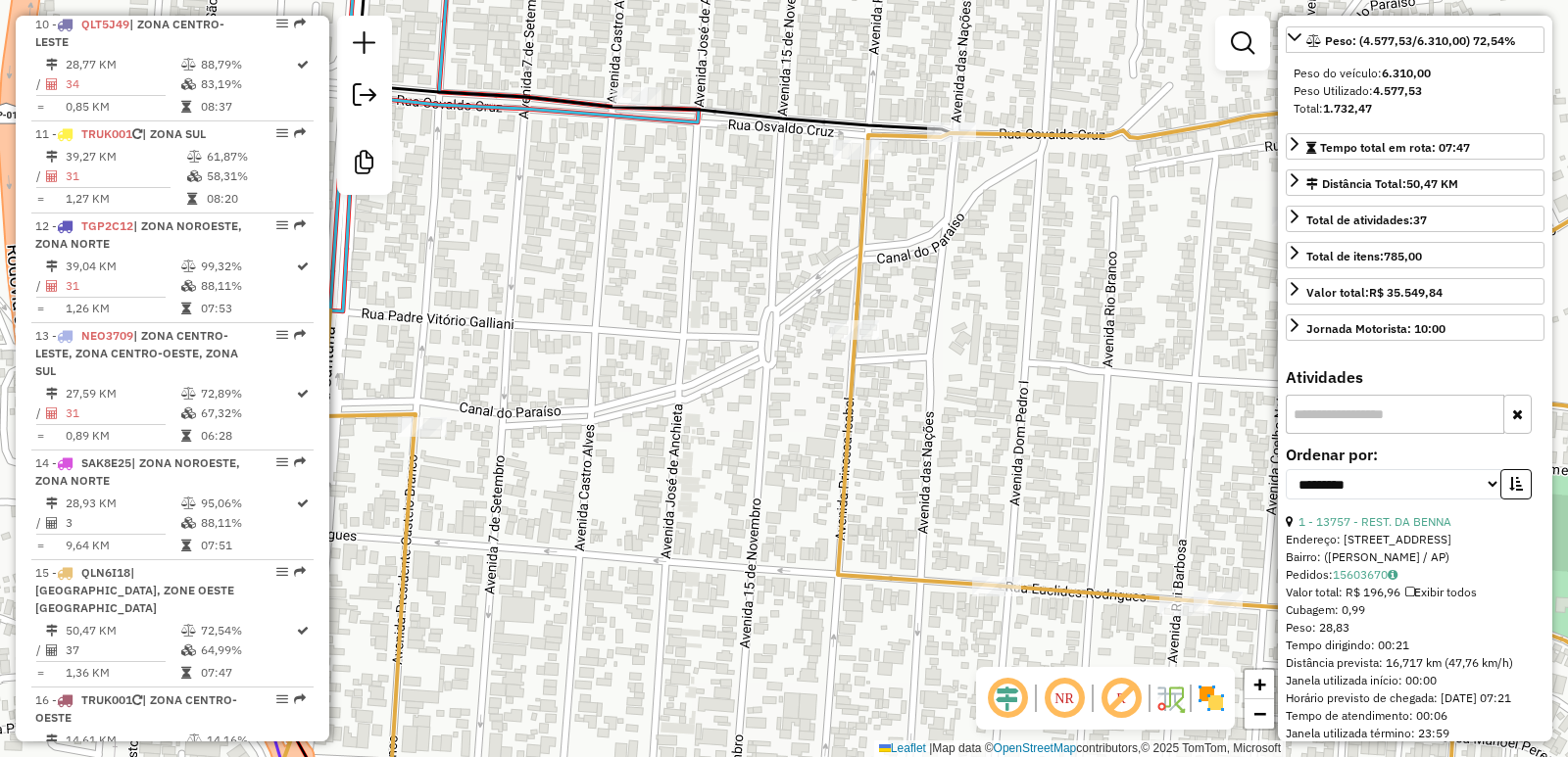
drag, startPoint x: 647, startPoint y: 488, endPoint x: 938, endPoint y: 412, distance: 300.8
click at [938, 412] on div "Janela de atendimento Grade de atendimento Capacidade Transportadoras Veículos …" at bounding box center [784, 378] width 1568 height 757
